Goal: Contribute content

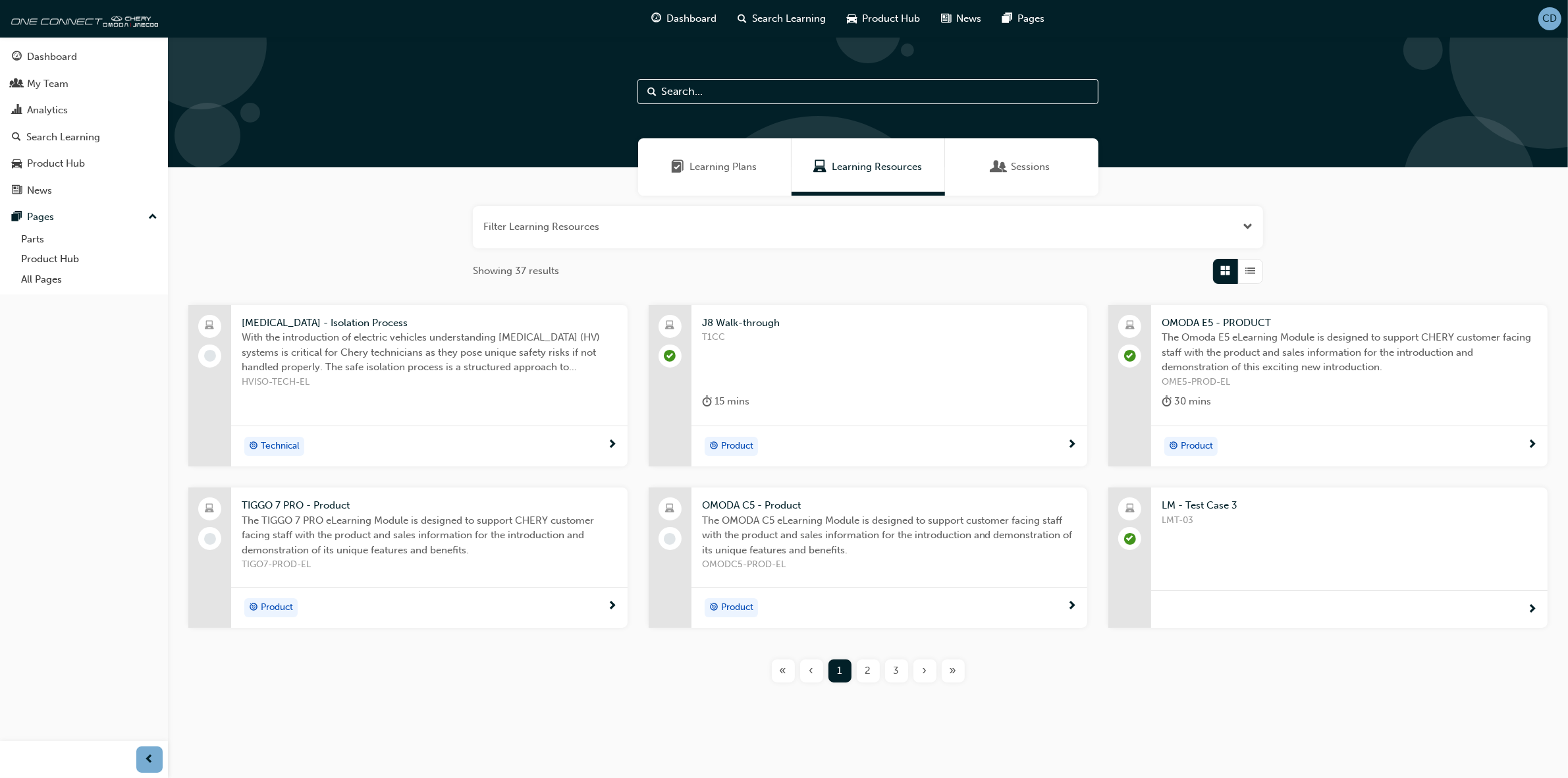
click at [1205, 515] on span "LMT-03" at bounding box center [1349, 520] width 375 height 15
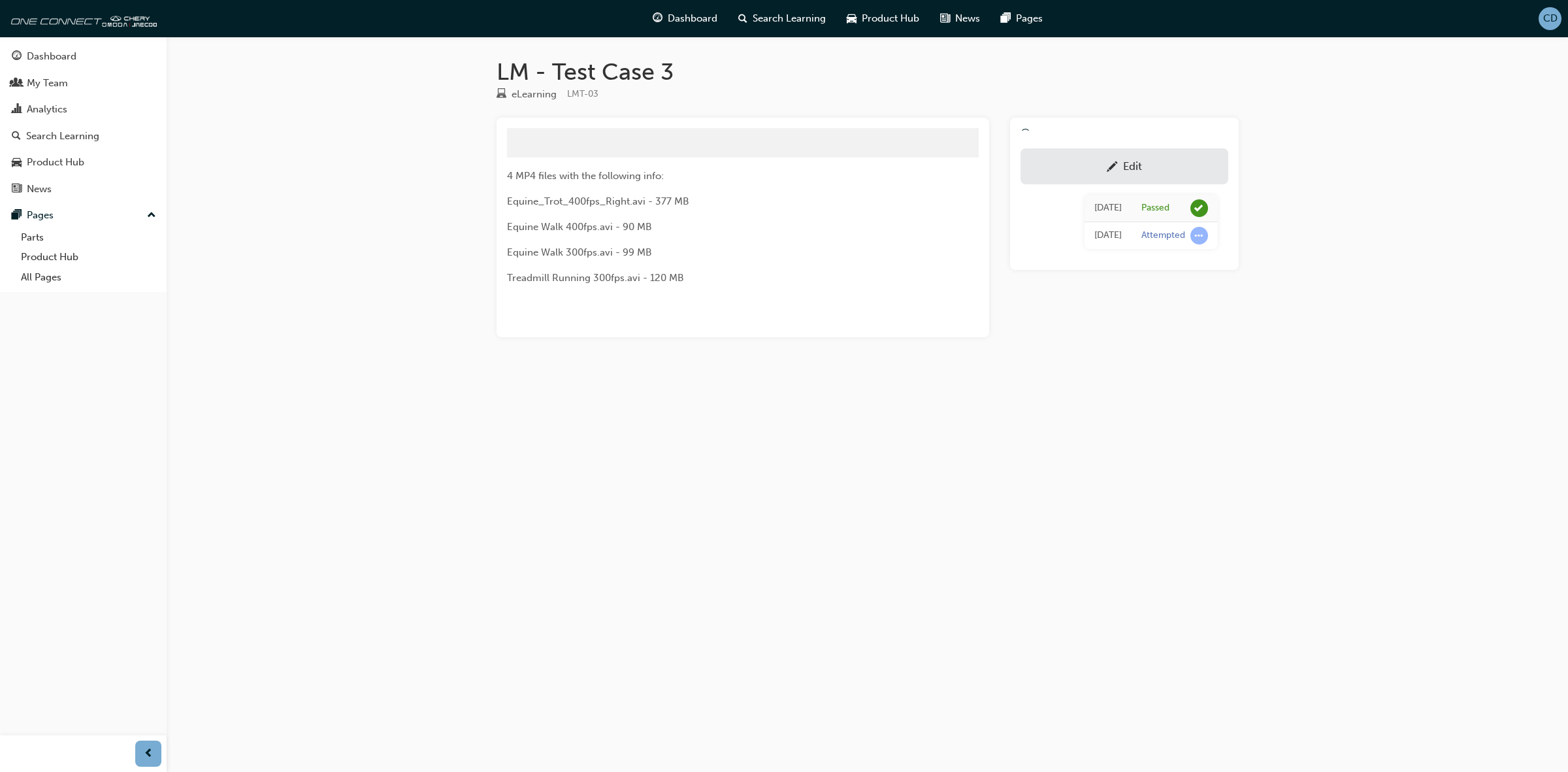
click at [1129, 158] on div "Edit" at bounding box center [1124, 166] width 188 height 16
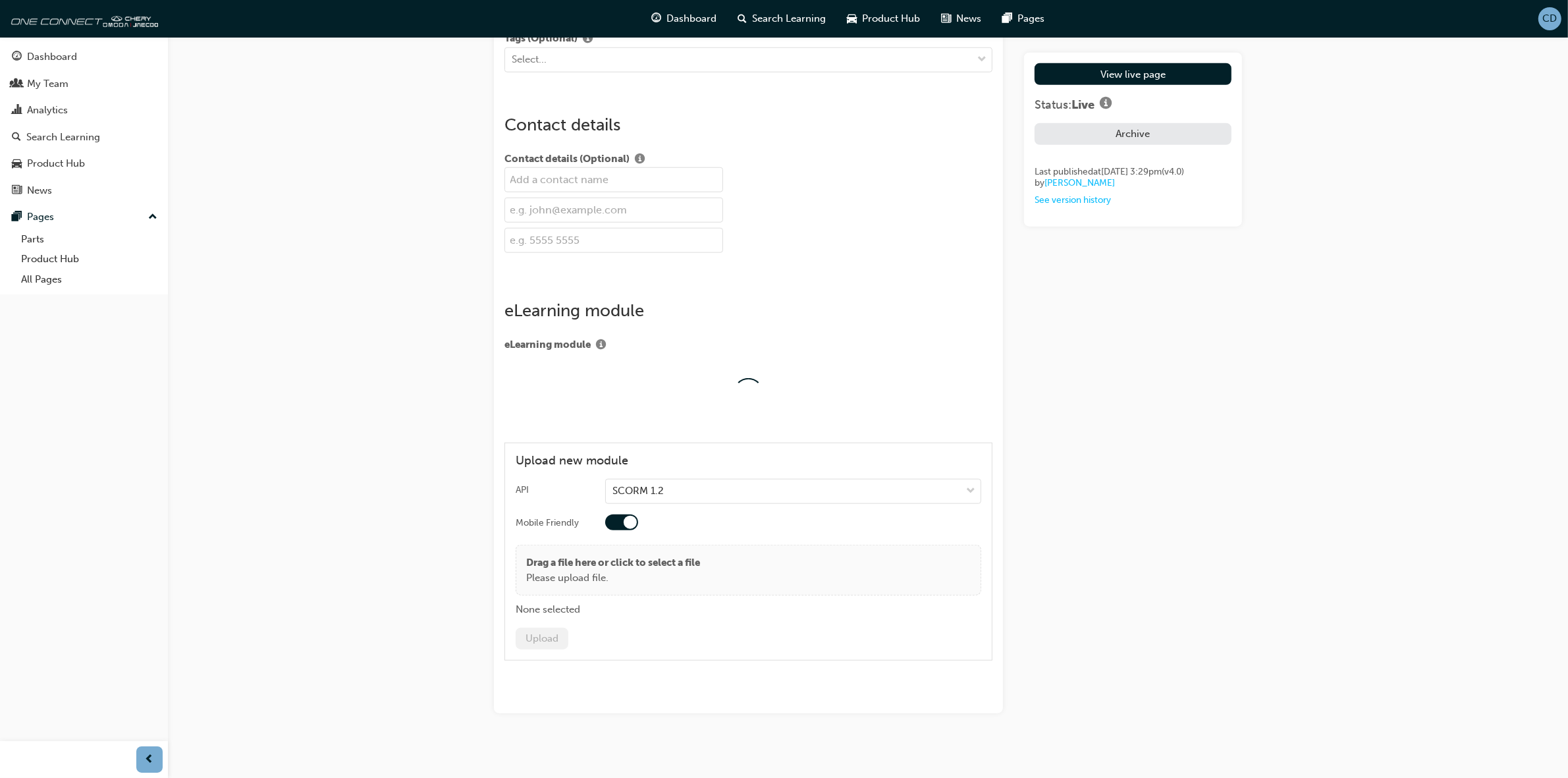
scroll to position [1628, 0]
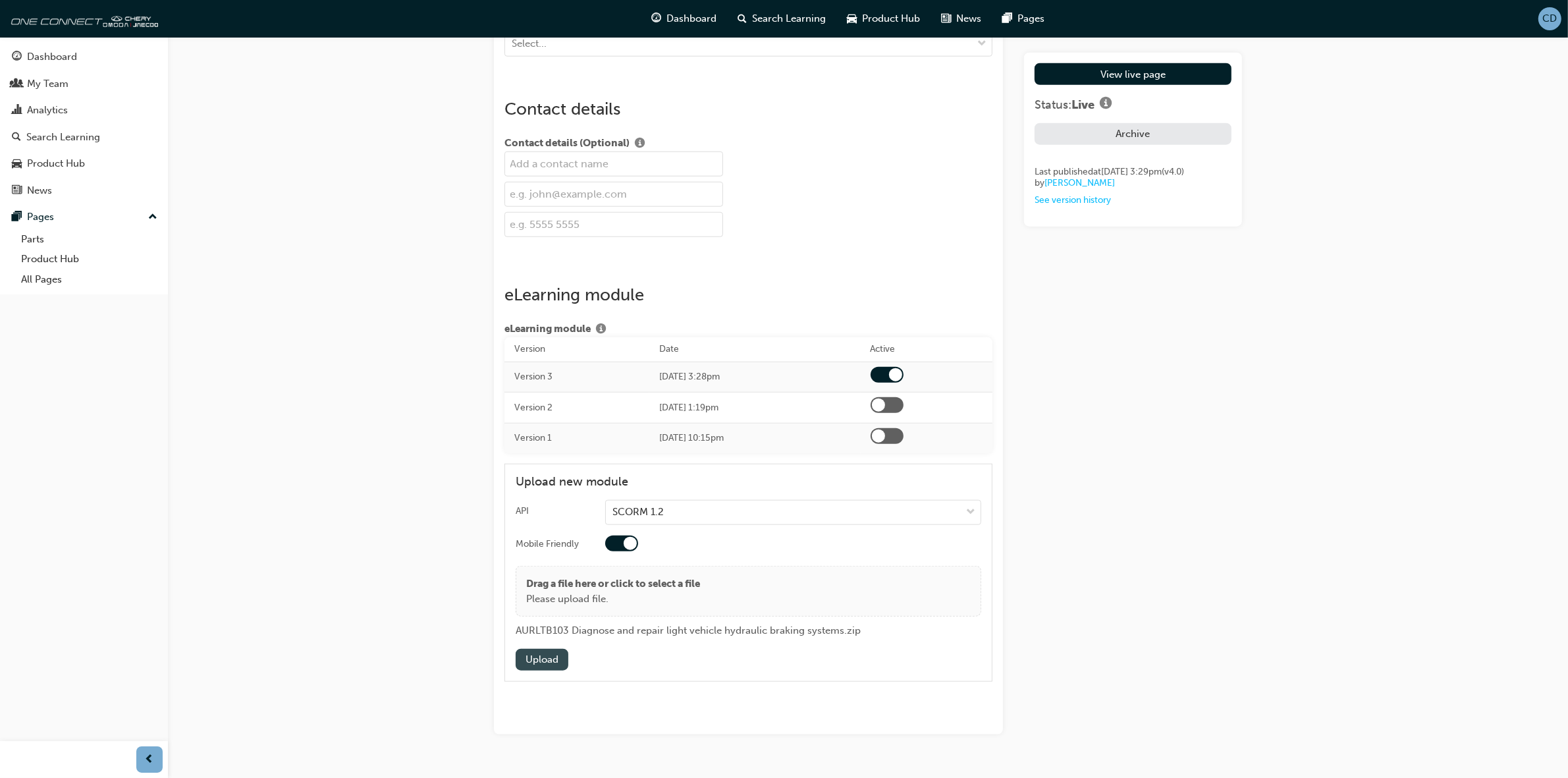
click at [547, 662] on button "Upload" at bounding box center [542, 659] width 53 height 22
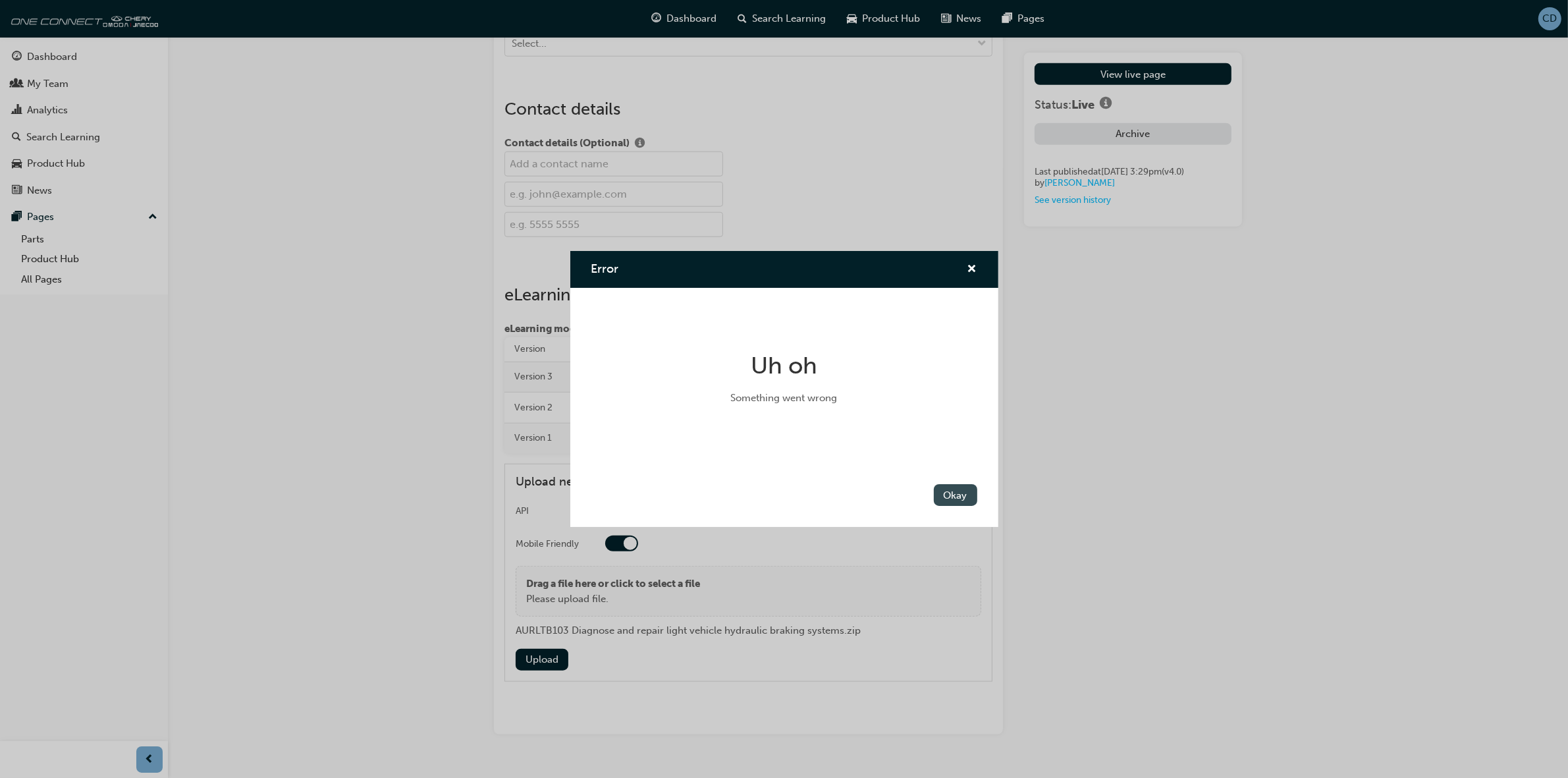
click at [955, 485] on button "Okay" at bounding box center [955, 495] width 43 height 22
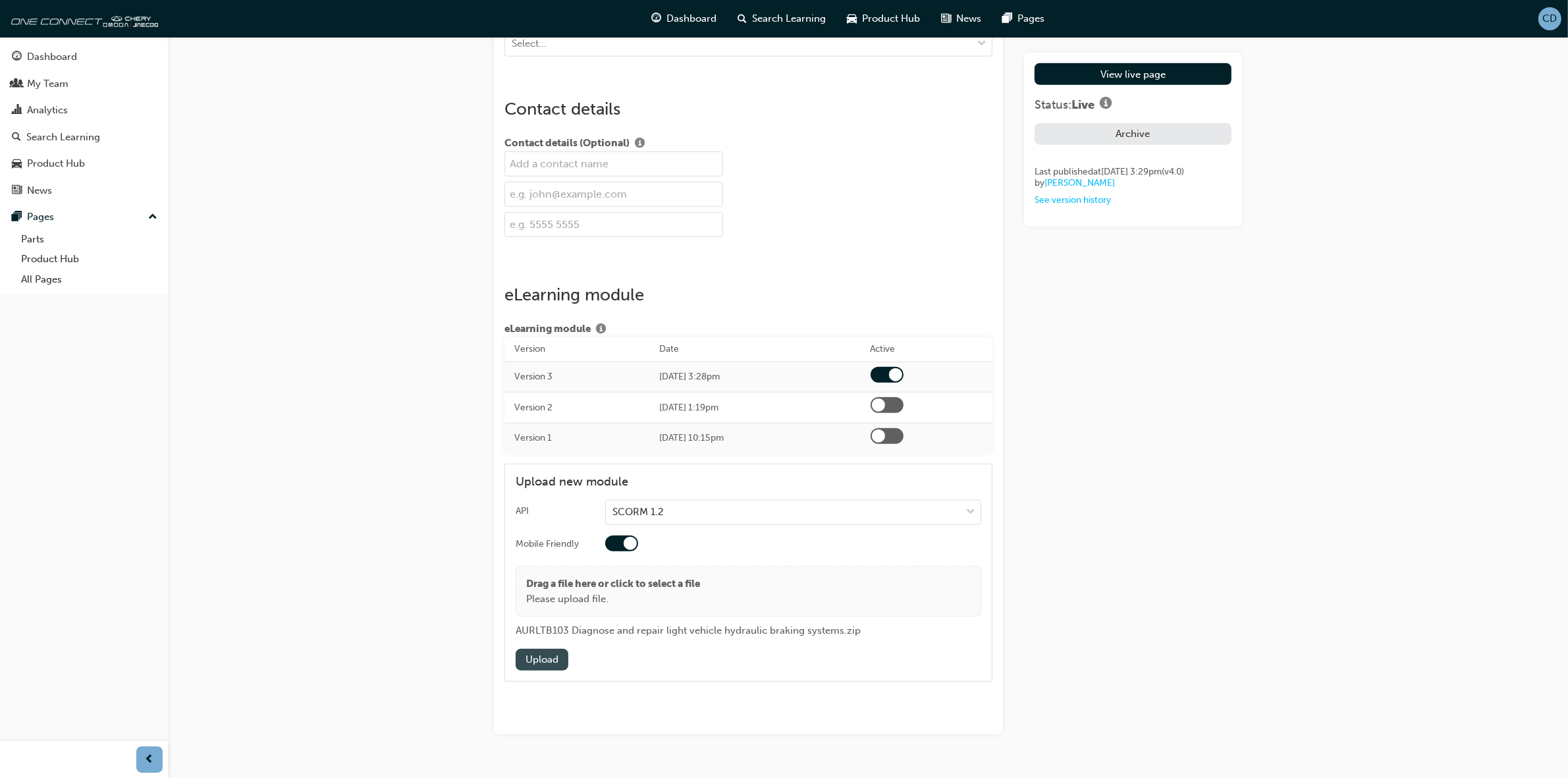
click at [547, 663] on button "Upload" at bounding box center [542, 659] width 53 height 22
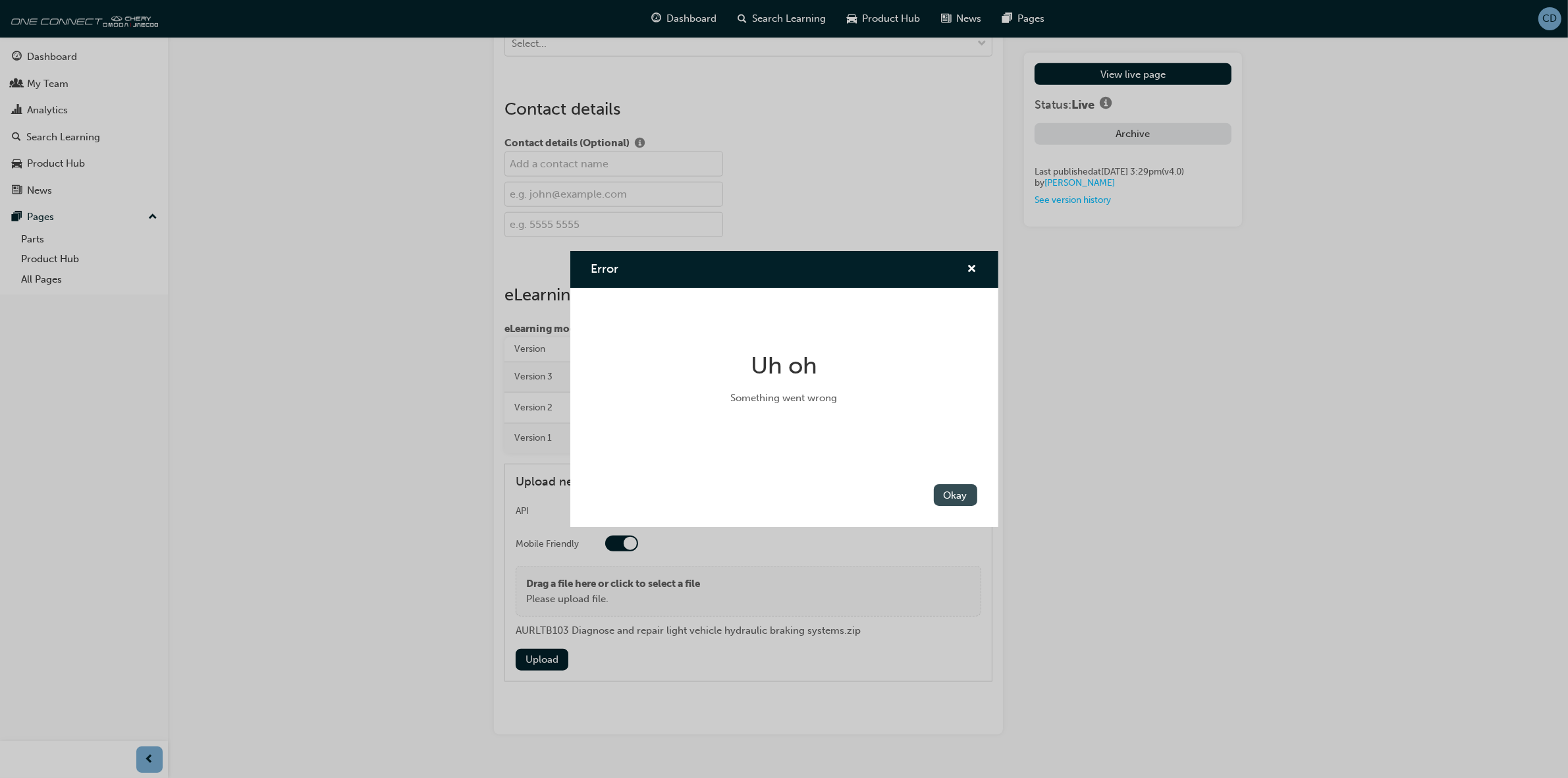
click at [946, 495] on button "Okay" at bounding box center [955, 495] width 43 height 22
